Goal: Task Accomplishment & Management: Use online tool/utility

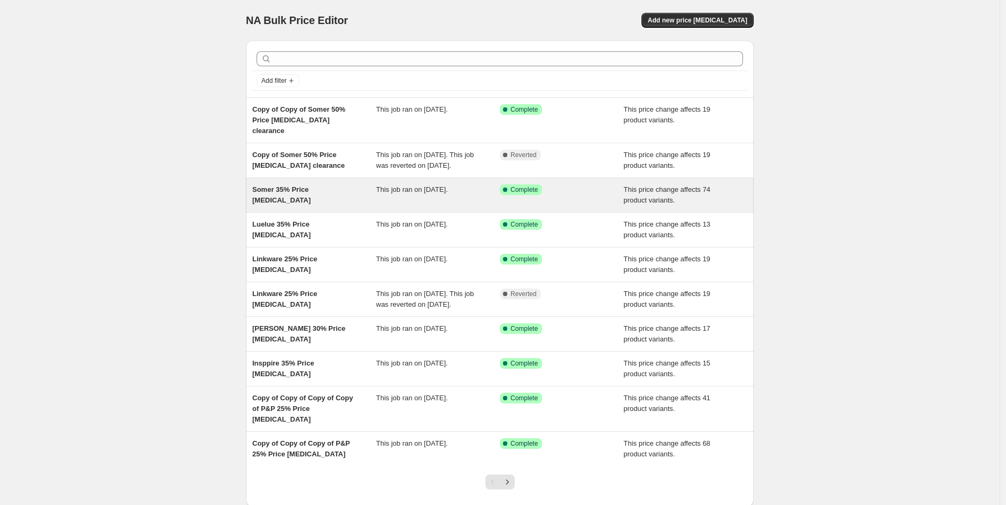
click at [307, 193] on span "Somer 35% Price [MEDICAL_DATA]" at bounding box center [281, 195] width 58 height 19
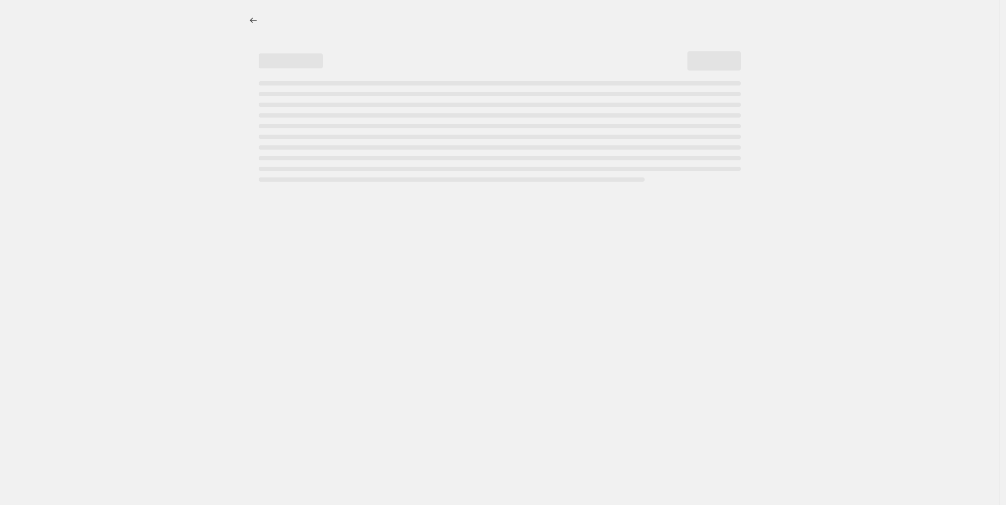
select select "pcap"
select select "no_change"
select select "vendor"
select select "tag"
select select "not_equal"
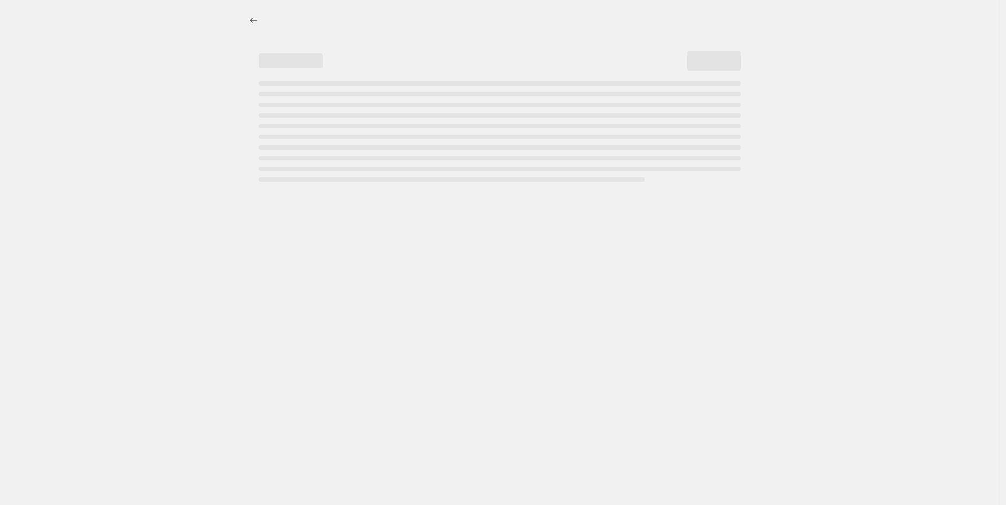
select select "product_status"
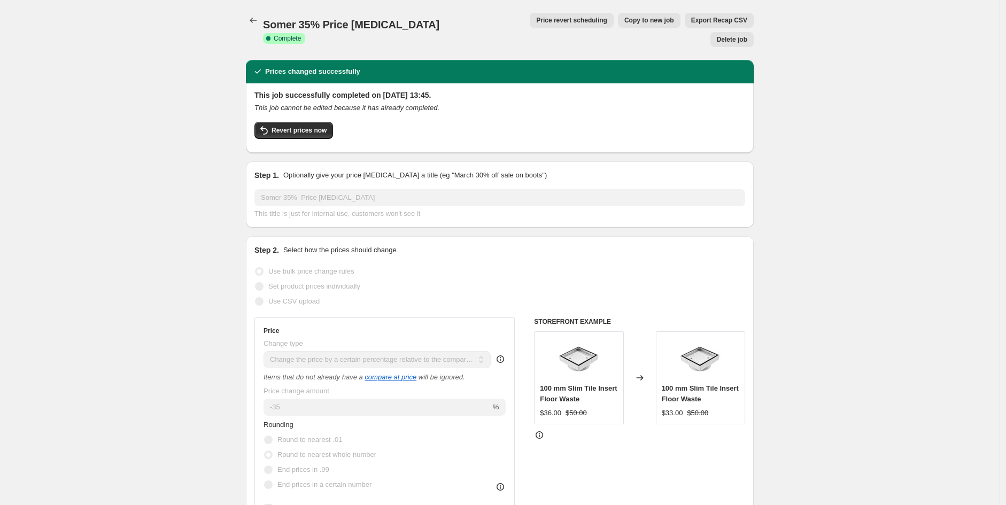
click at [624, 22] on span "Copy to new job" at bounding box center [649, 20] width 50 height 9
select select "pcap"
select select "no_change"
select select "vendor"
select select "tag"
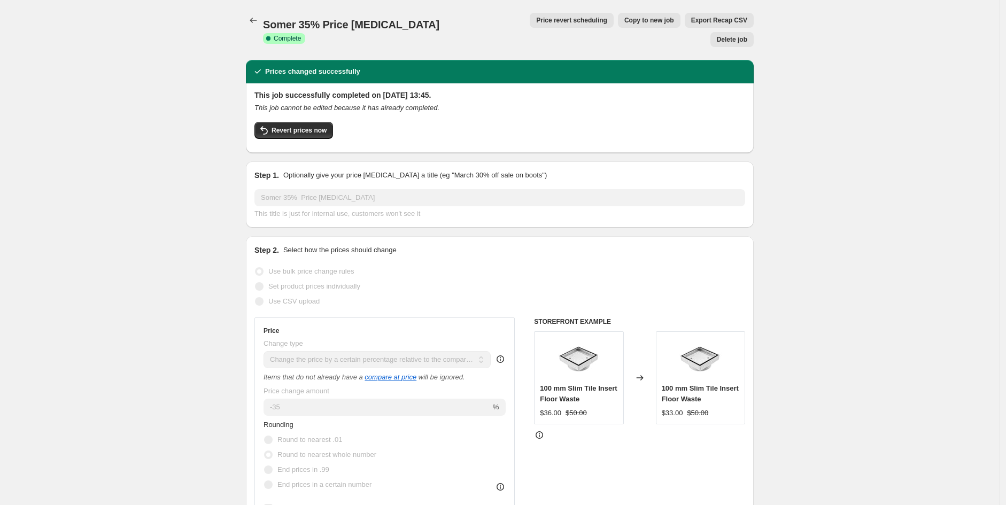
select select "not_equal"
select select "product_status"
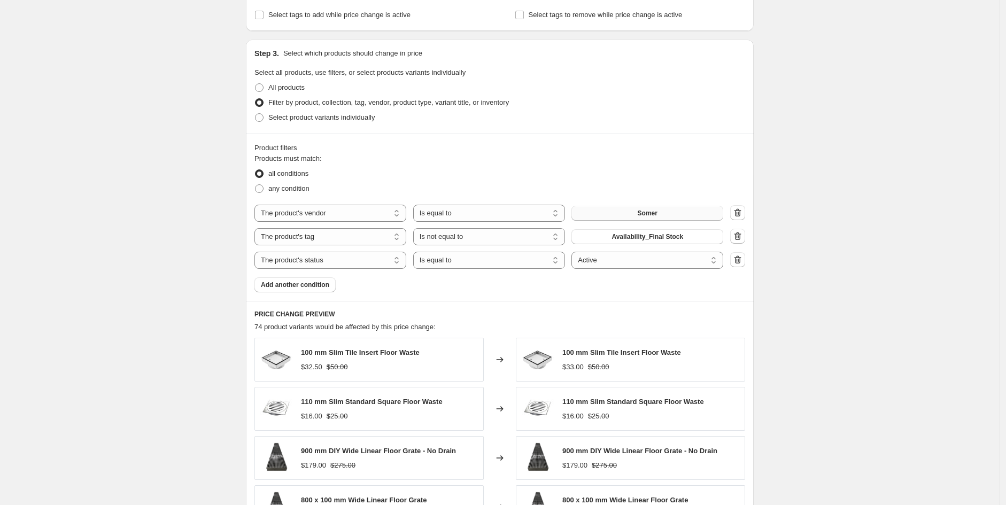
scroll to position [474, 0]
click at [681, 212] on button "Somer" at bounding box center [648, 212] width 152 height 15
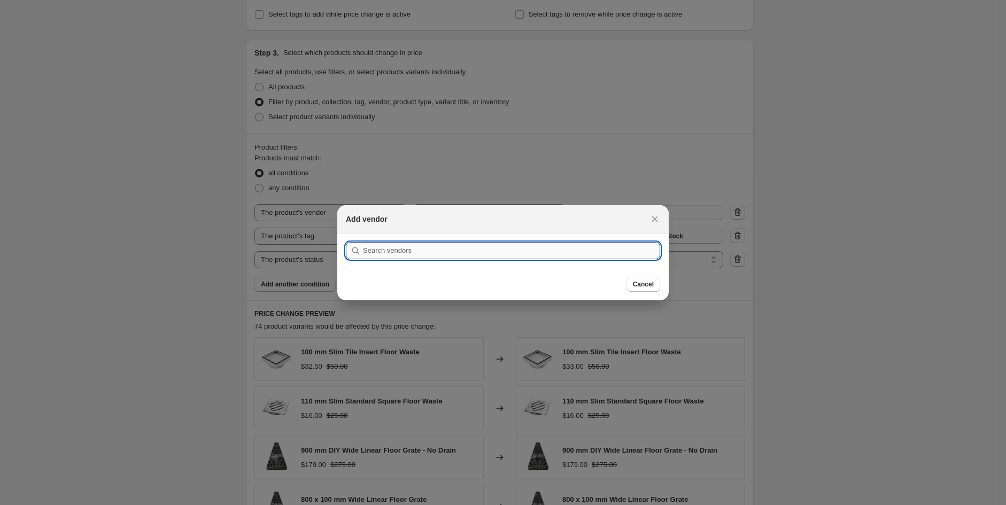
click at [453, 252] on input ":r44:" at bounding box center [511, 250] width 297 height 17
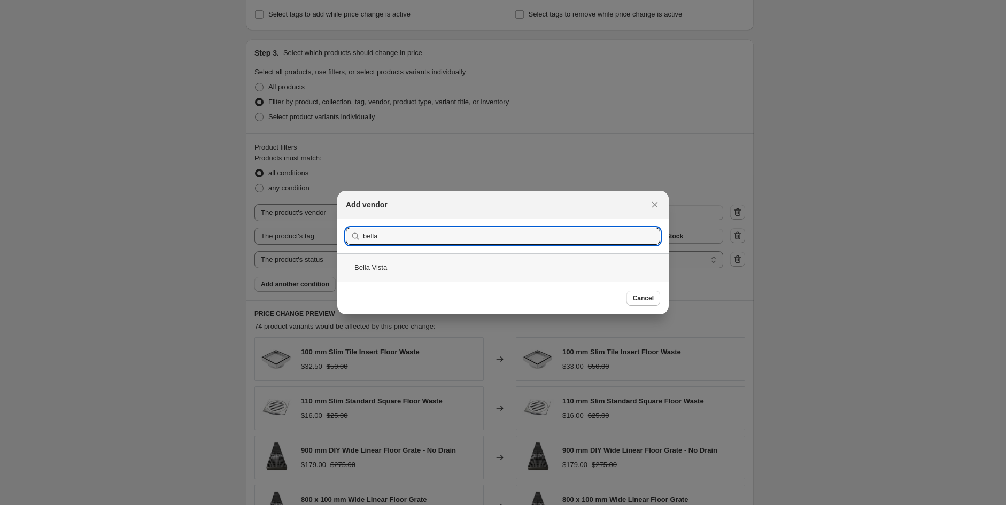
type input "bella"
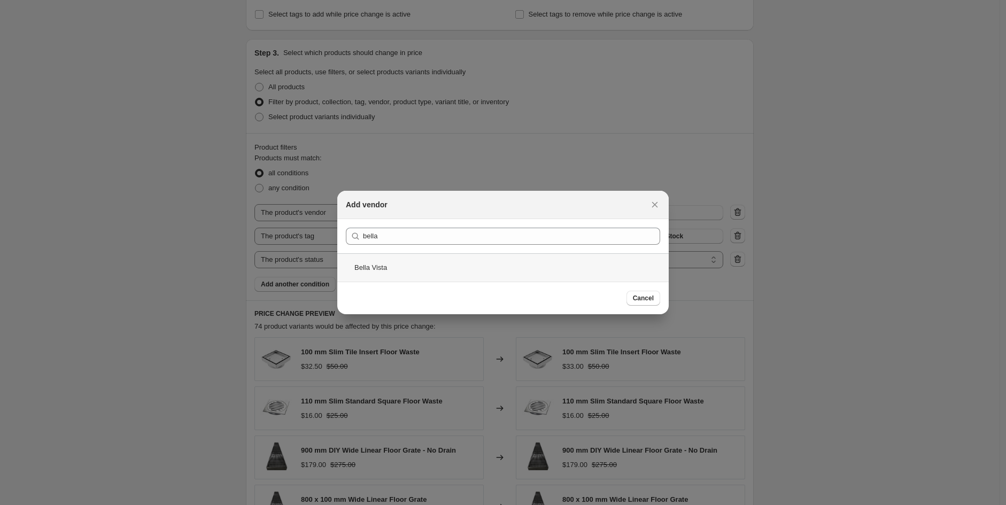
click at [350, 272] on div "Bella Vista" at bounding box center [502, 267] width 331 height 28
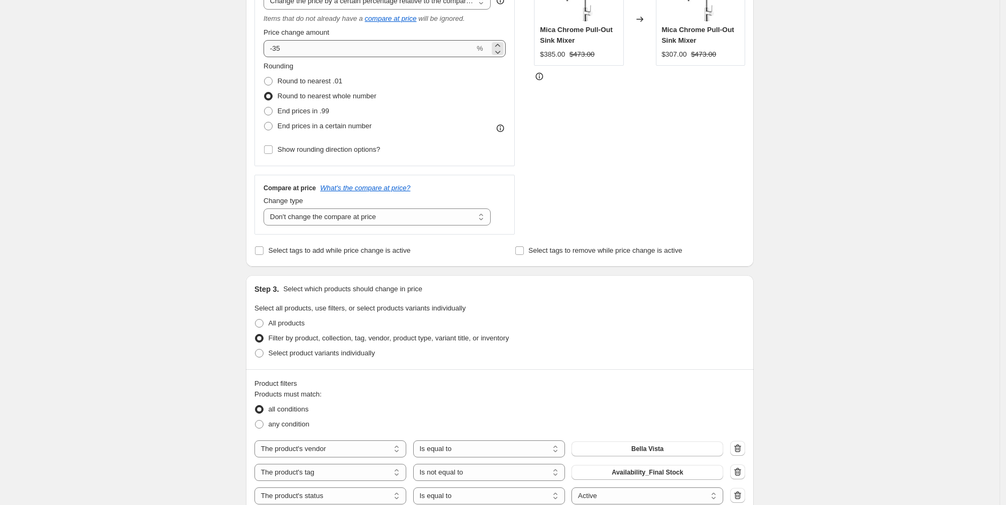
scroll to position [237, 0]
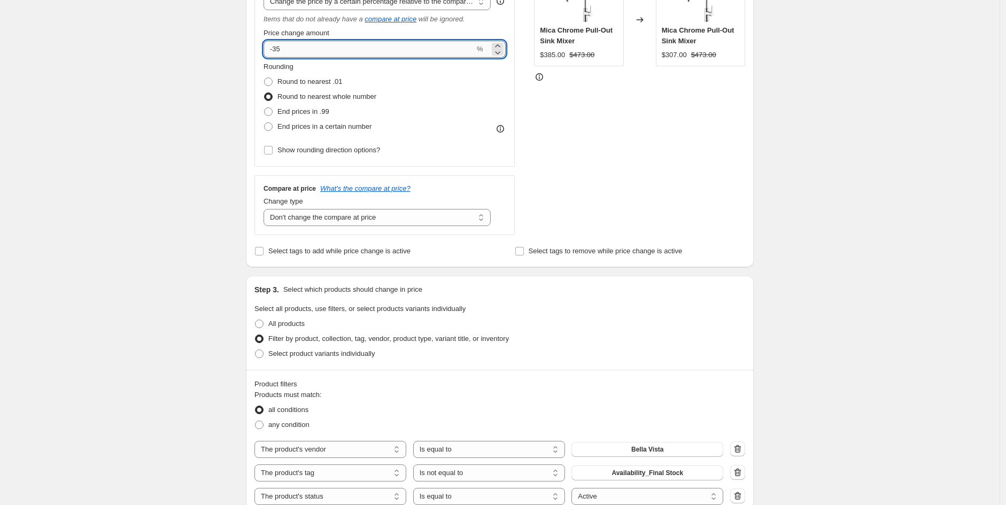
click at [315, 50] on input "-35" at bounding box center [369, 49] width 211 height 17
type input "-3"
type input "-15"
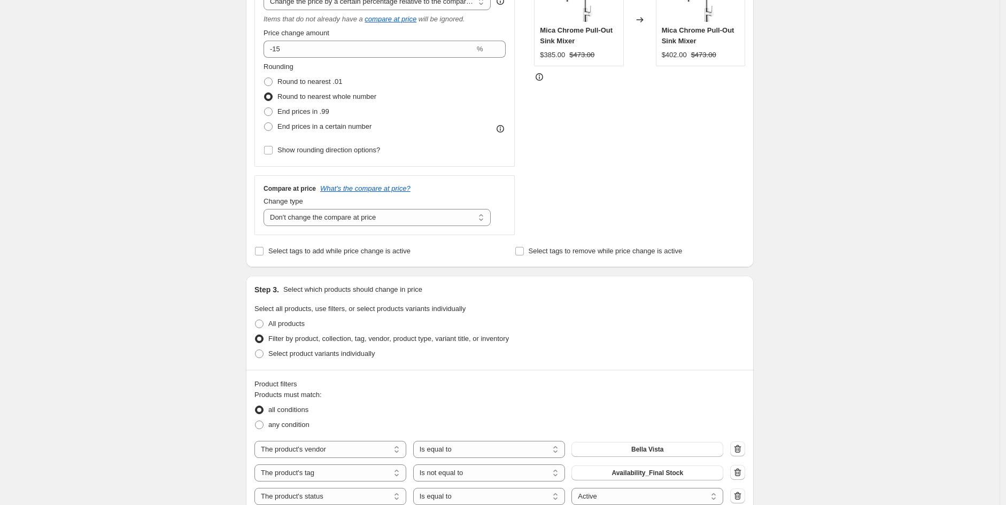
click at [104, 291] on div "Create new price [MEDICAL_DATA]. This page is ready Create new price [MEDICAL_D…" at bounding box center [500, 388] width 1000 height 1250
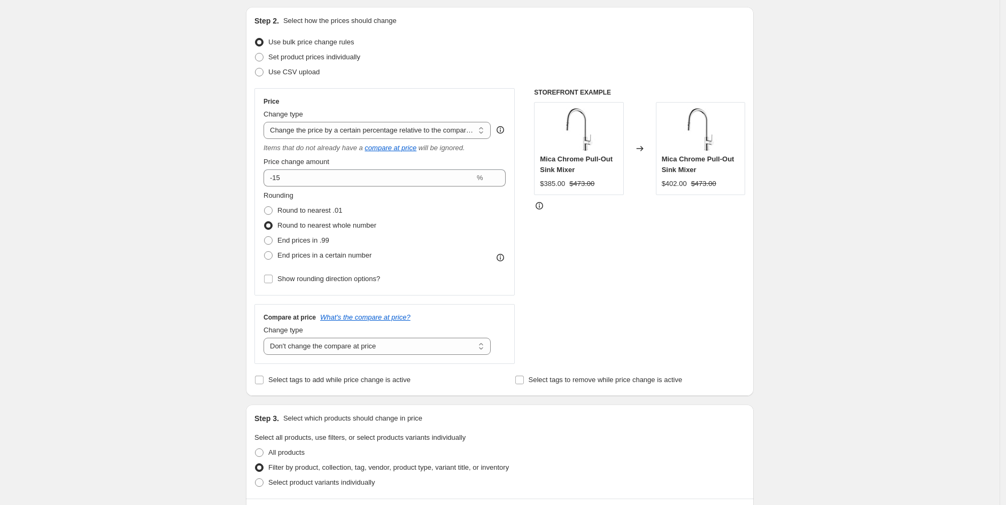
scroll to position [107, 0]
click at [313, 216] on span "Round to nearest .01" at bounding box center [309, 211] width 65 height 11
click at [317, 207] on span "Round to nearest .01" at bounding box center [309, 211] width 65 height 8
click at [265, 207] on input "Round to nearest .01" at bounding box center [264, 207] width 1 height 1
radio input "true"
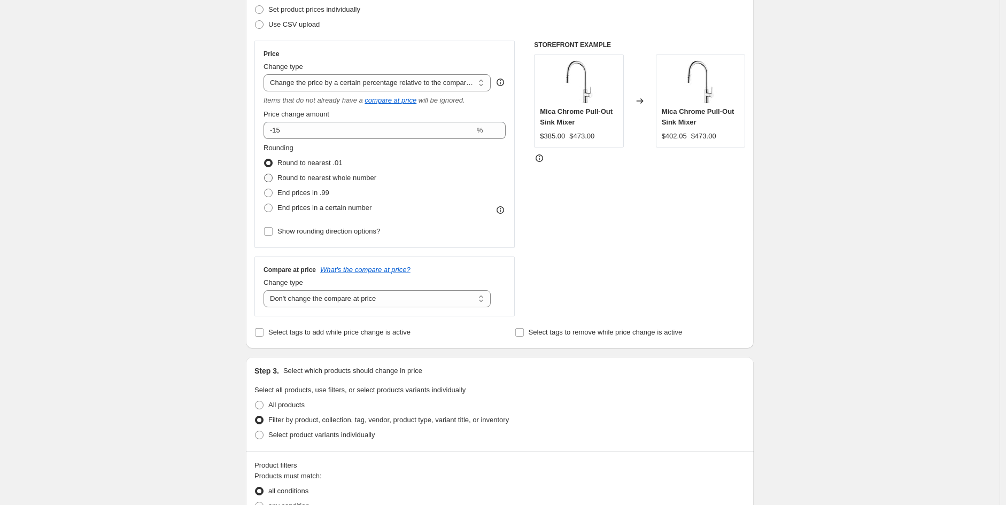
scroll to position [156, 0]
drag, startPoint x: 350, startPoint y: 204, endPoint x: 408, endPoint y: 217, distance: 59.7
click at [408, 217] on div "Rounding Round to nearest .01 Round to nearest whole number End prices in .99 E…" at bounding box center [385, 191] width 242 height 96
click at [414, 213] on div "Rounding Round to nearest .01 Round to nearest whole number End prices in .99 E…" at bounding box center [385, 179] width 242 height 73
click at [343, 179] on span "Round to nearest whole number" at bounding box center [326, 178] width 99 height 8
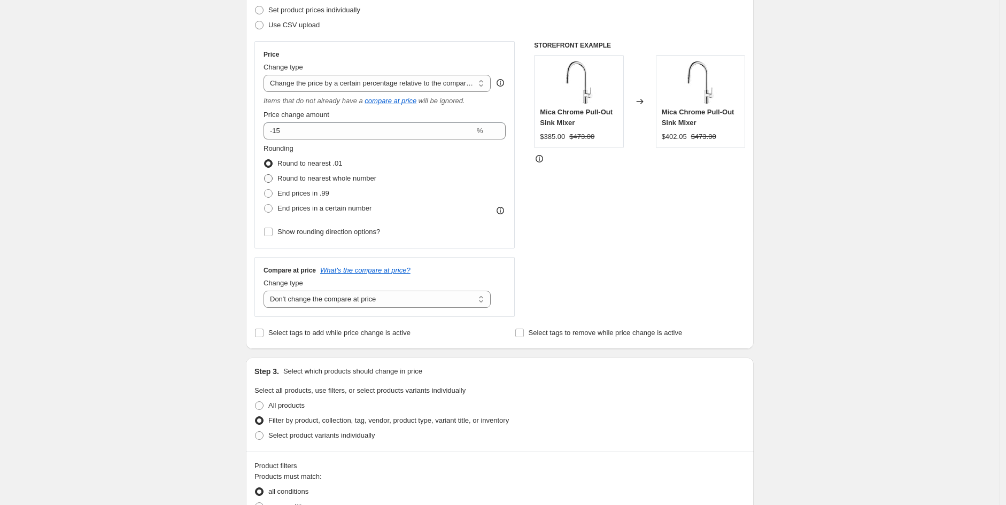
click at [265, 175] on input "Round to nearest whole number" at bounding box center [264, 174] width 1 height 1
radio input "true"
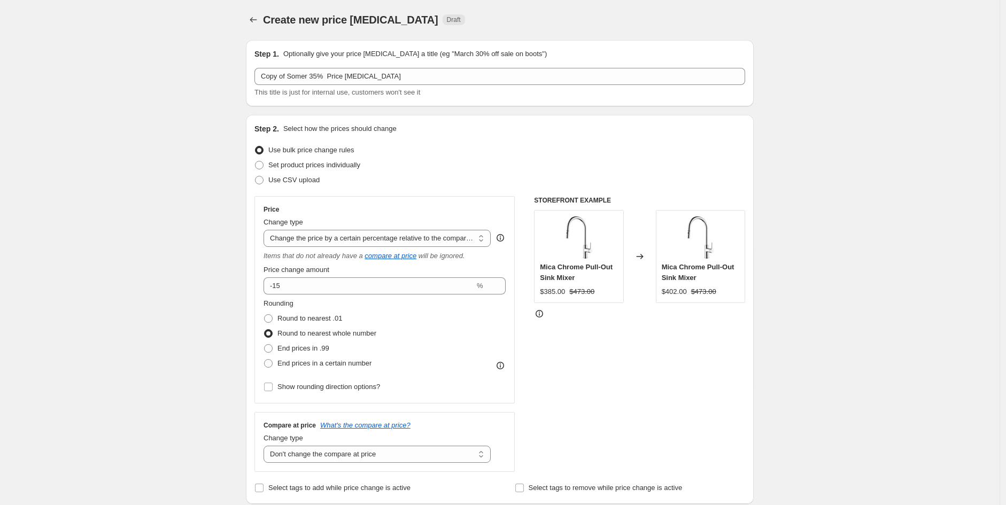
scroll to position [0, 0]
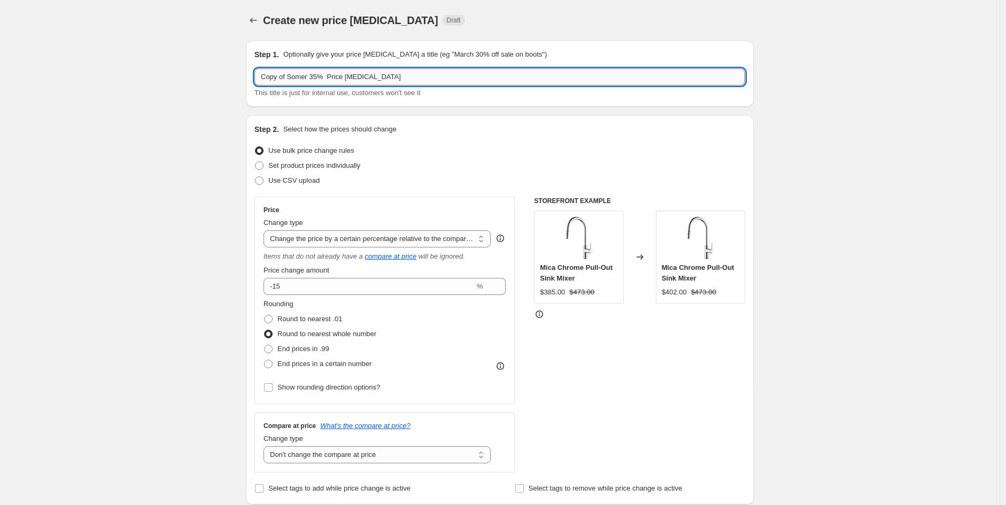
click at [318, 72] on input "Copy of Somer 35% Price [MEDICAL_DATA]" at bounding box center [499, 76] width 491 height 17
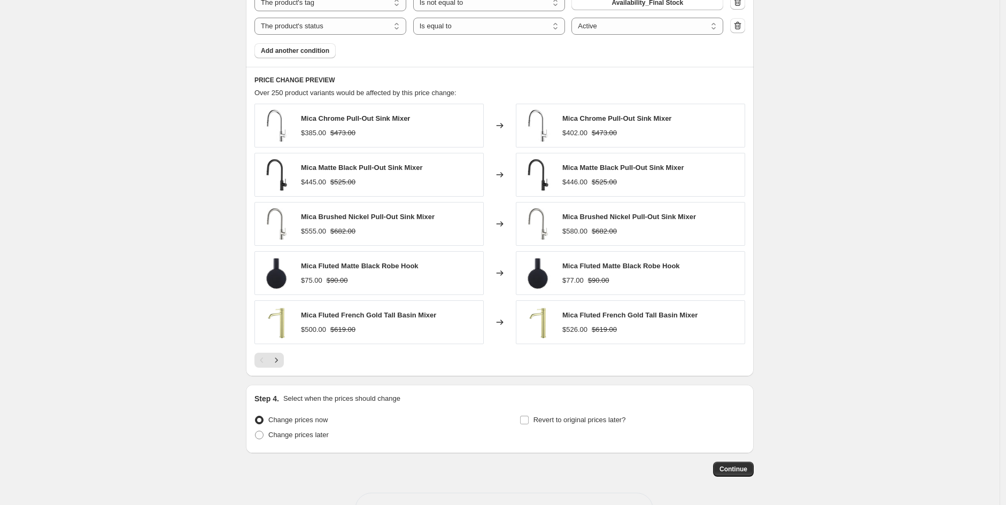
scroll to position [746, 0]
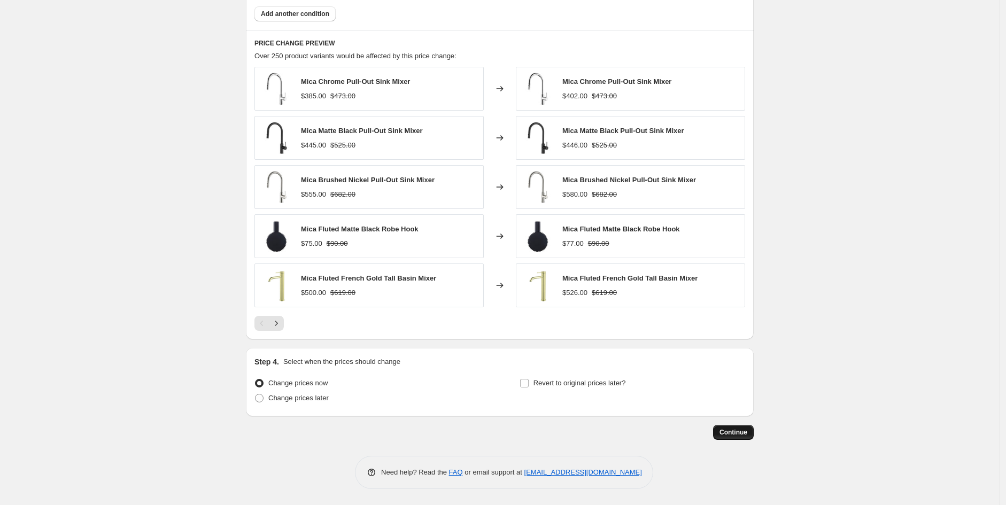
click at [746, 434] on span "Continue" at bounding box center [734, 432] width 28 height 9
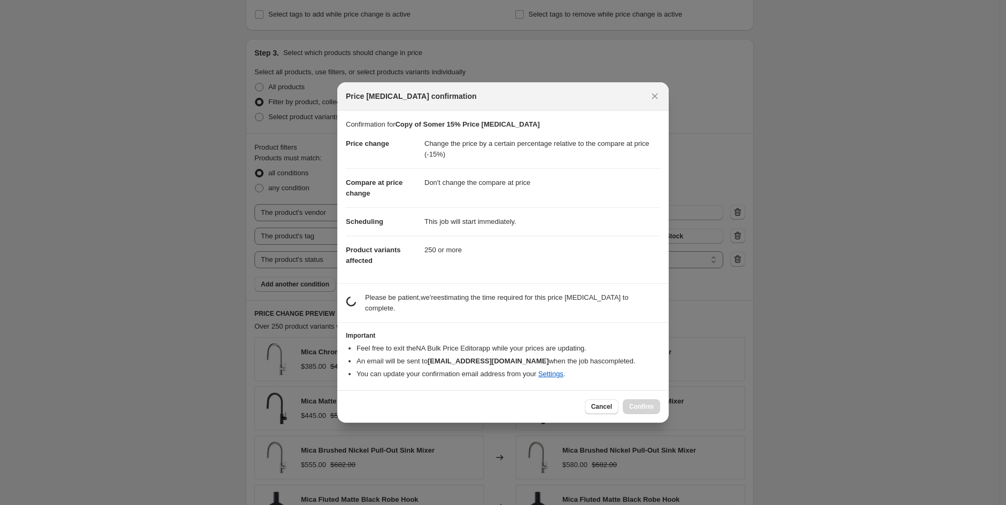
scroll to position [0, 0]
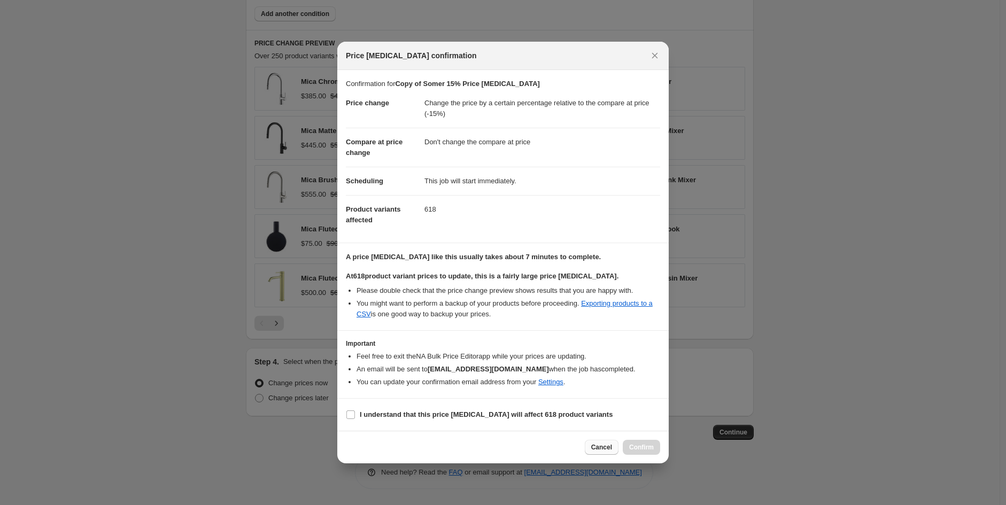
click at [600, 443] on button "Cancel" at bounding box center [602, 447] width 34 height 15
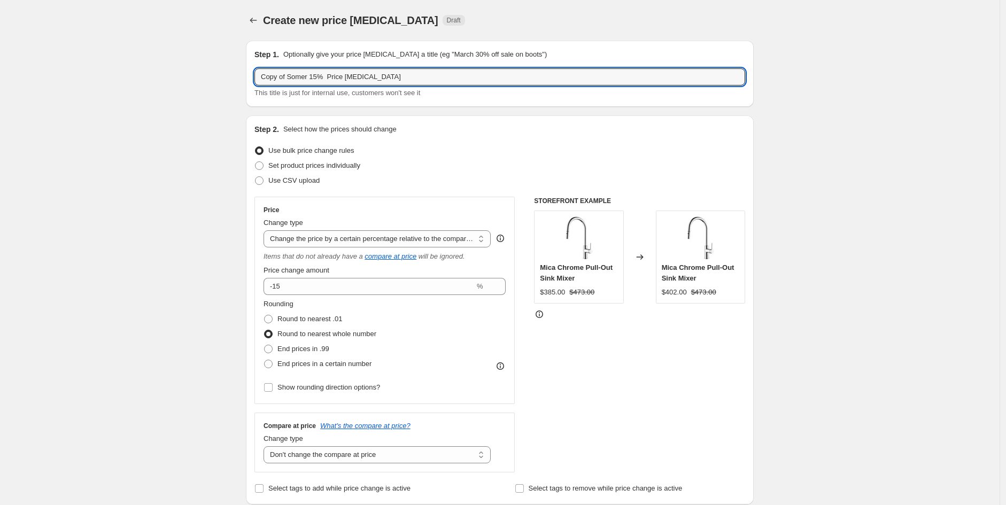
drag, startPoint x: 321, startPoint y: 80, endPoint x: 135, endPoint y: 78, distance: 185.5
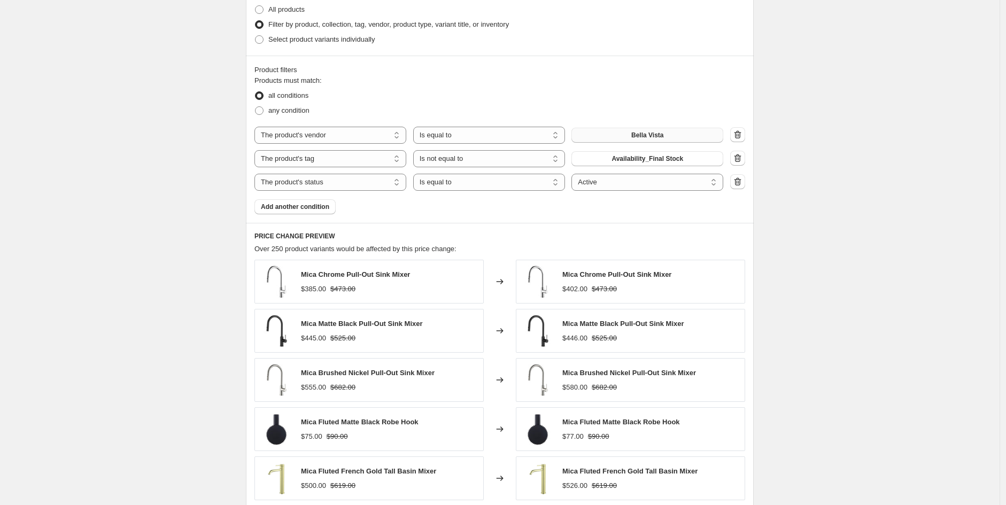
scroll to position [552, 0]
type input "Otti 20% Price [MEDICAL_DATA]"
click at [657, 134] on span "Bella Vista" at bounding box center [647, 134] width 32 height 9
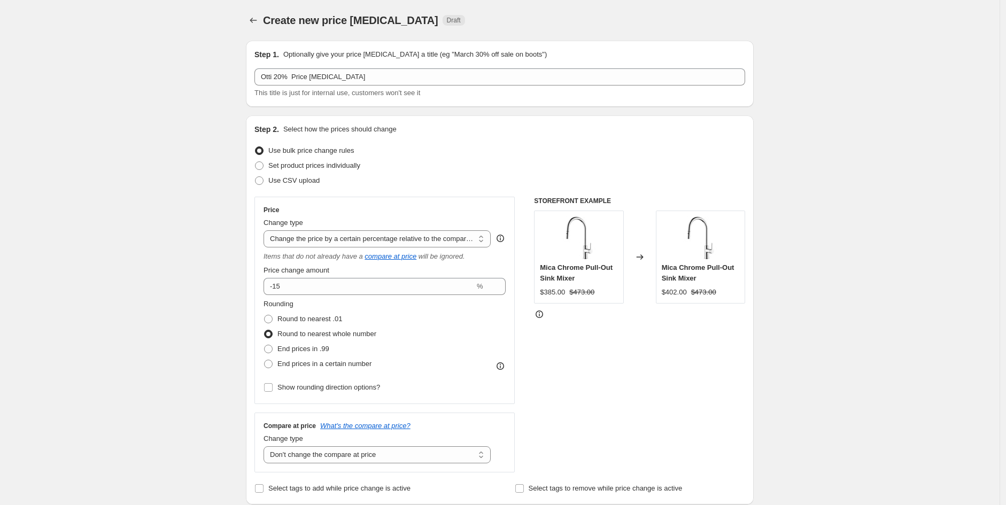
scroll to position [553, 0]
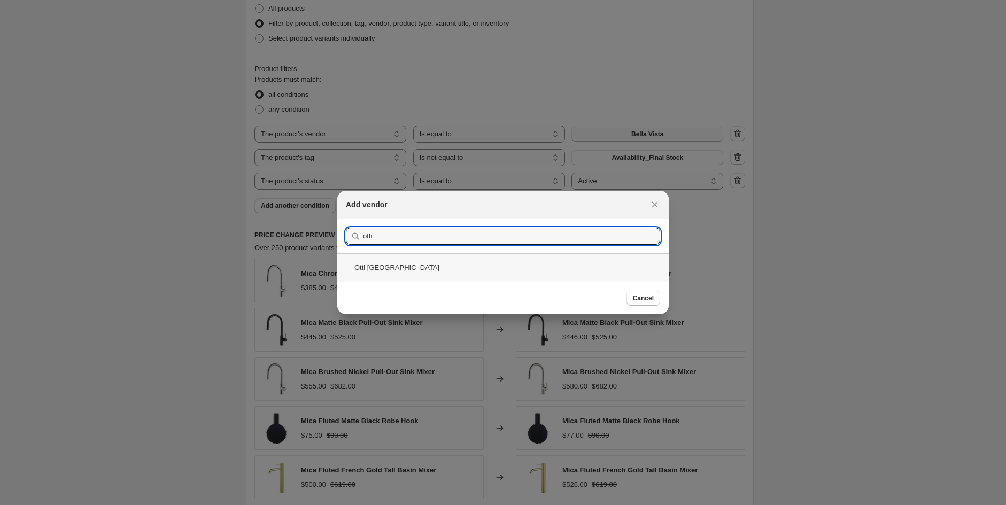
type input "otti"
click at [388, 272] on div "Otti [GEOGRAPHIC_DATA]" at bounding box center [502, 267] width 331 height 28
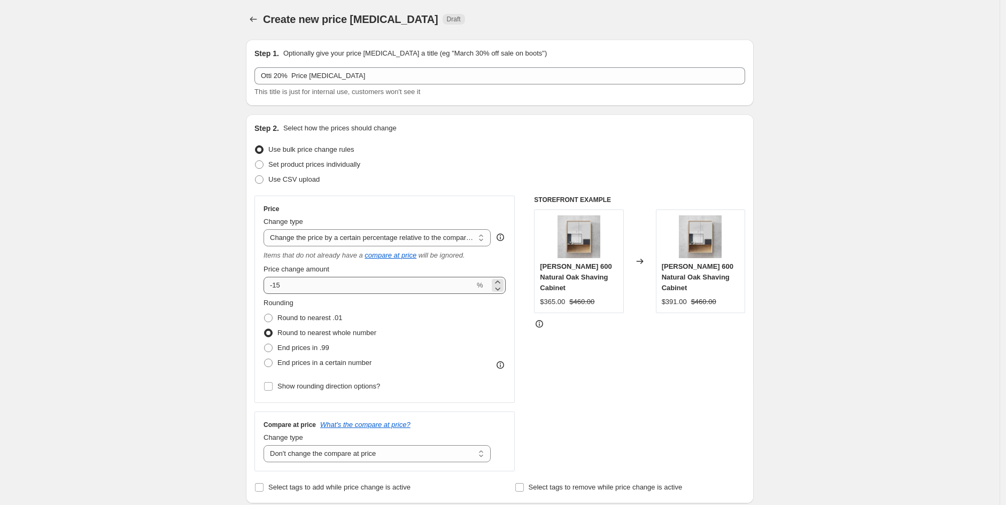
scroll to position [0, 0]
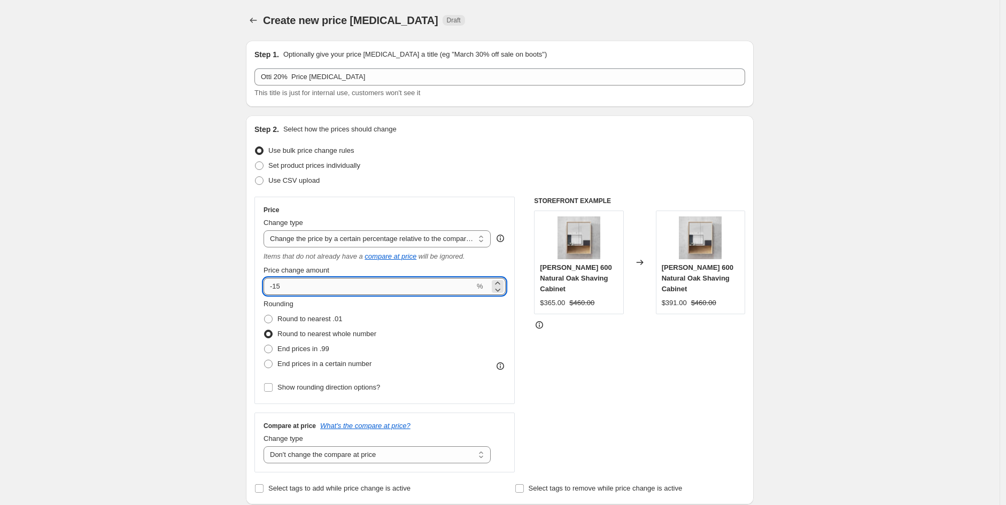
click at [302, 289] on input "-15" at bounding box center [369, 286] width 211 height 17
type input "-1"
type input "-20"
click at [563, 394] on div "STOREFRONT EXAMPLE [PERSON_NAME] 600 Natural Oak Shaving Cabinet $365.00 $460.0…" at bounding box center [639, 335] width 211 height 276
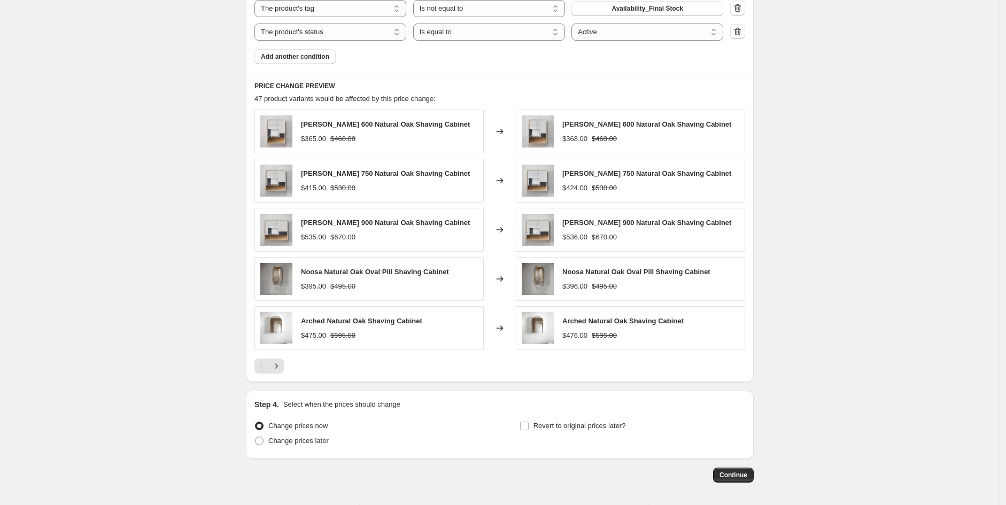
scroll to position [746, 0]
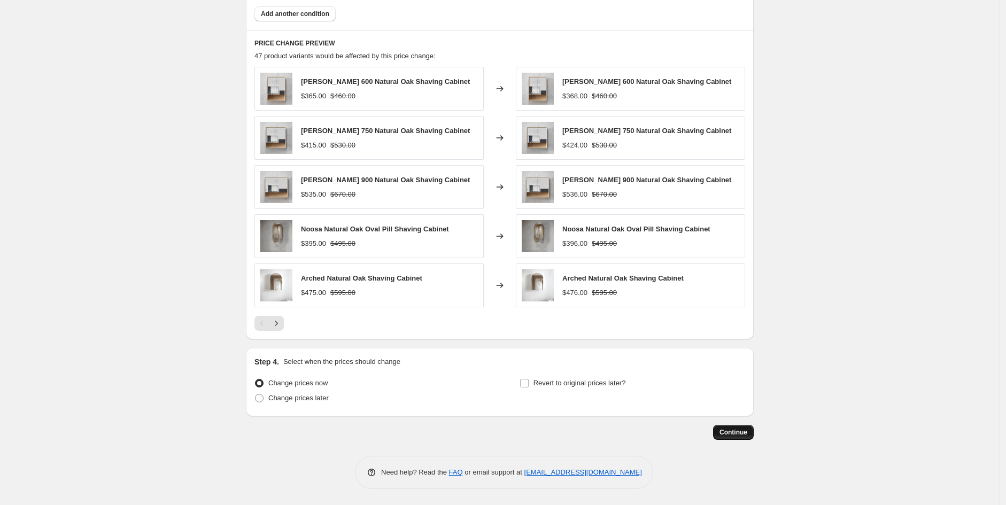
click at [754, 433] on button "Continue" at bounding box center [733, 432] width 41 height 15
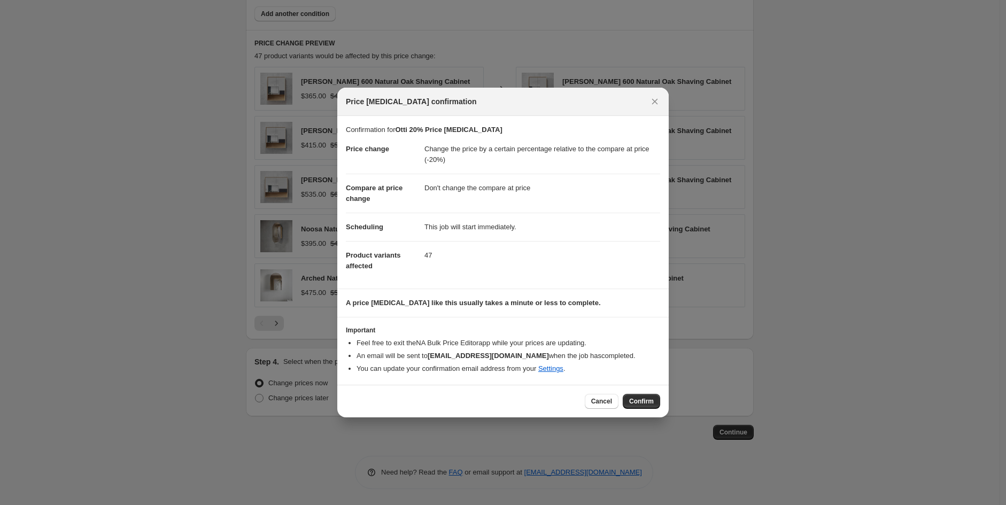
drag, startPoint x: 644, startPoint y: 407, endPoint x: 758, endPoint y: 305, distance: 153.0
click at [803, 505] on div "Price [MEDICAL_DATA] confirmation Confirmation for [PERSON_NAME] 20% Price [MED…" at bounding box center [503, 505] width 1006 height 0
click at [657, 103] on icon "Close" at bounding box center [655, 101] width 11 height 11
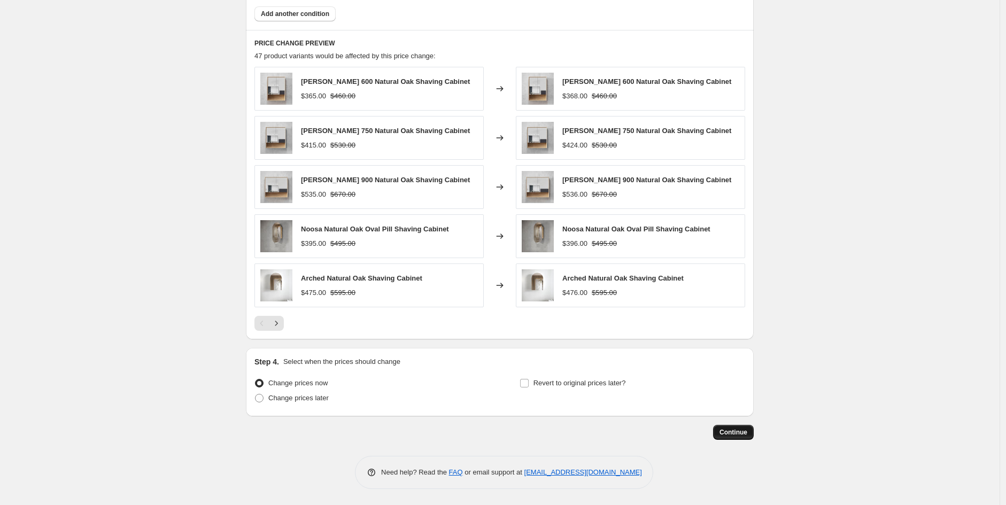
click at [750, 439] on button "Continue" at bounding box center [733, 432] width 41 height 15
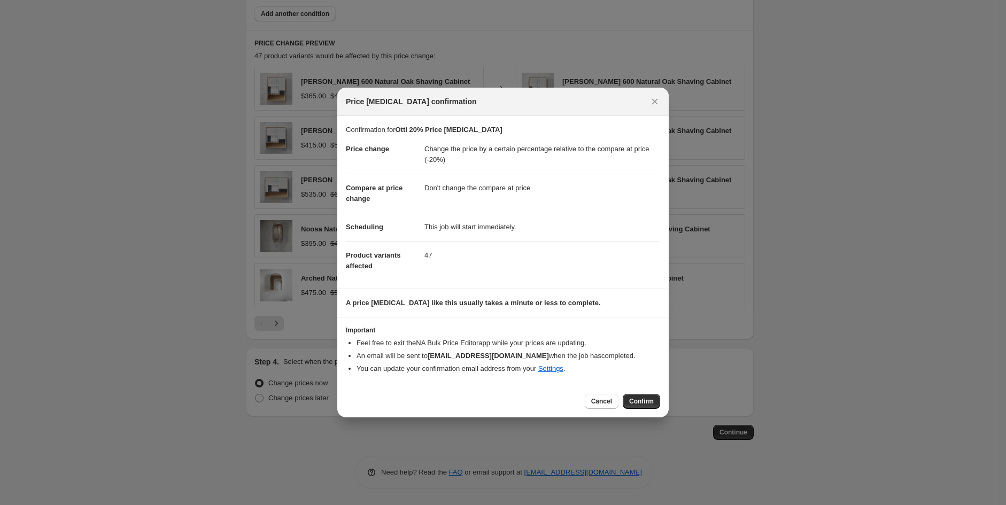
click at [651, 409] on div "Cancel Confirm" at bounding box center [502, 401] width 331 height 33
click at [651, 403] on span "Confirm" at bounding box center [641, 401] width 25 height 9
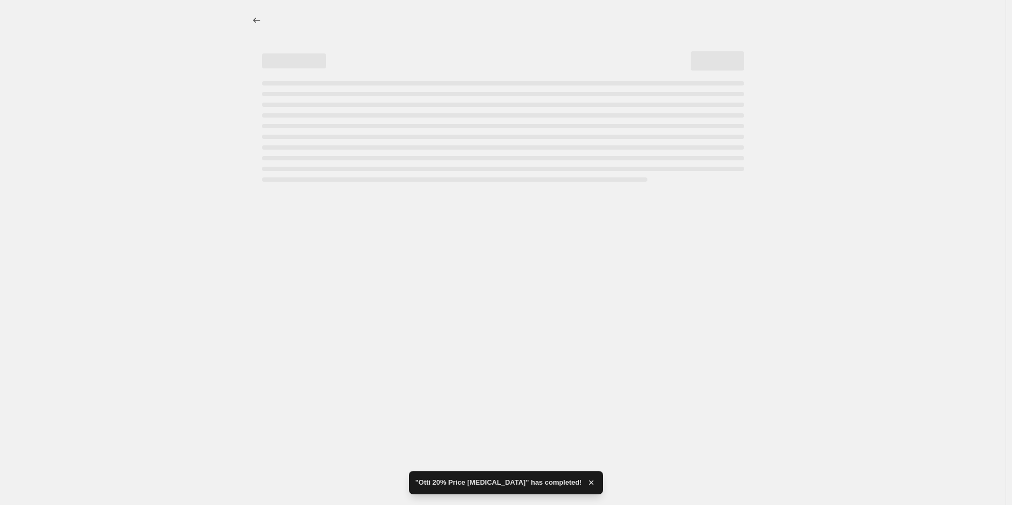
select select "pcap"
select select "no_change"
select select "vendor"
select select "tag"
select select "not_equal"
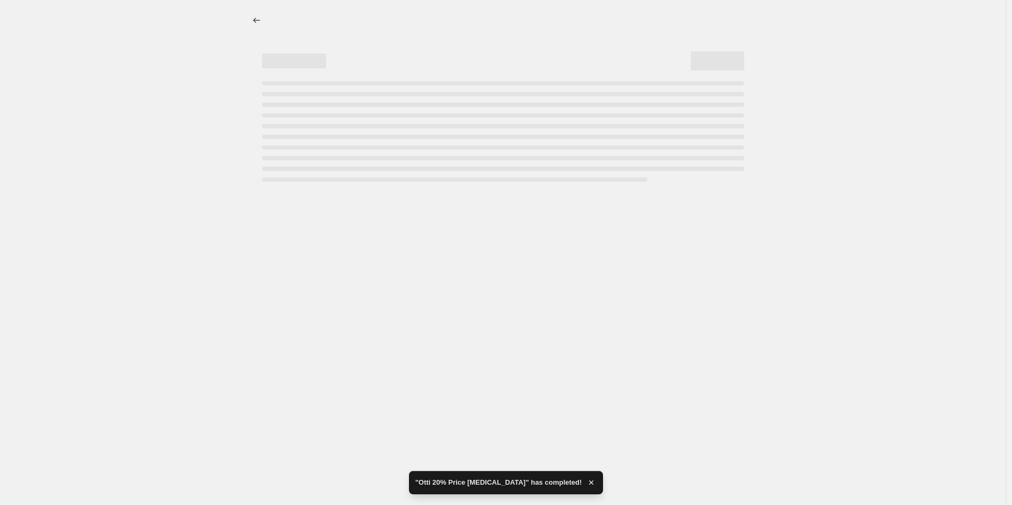
select select "product_status"
